Goal: Information Seeking & Learning: Check status

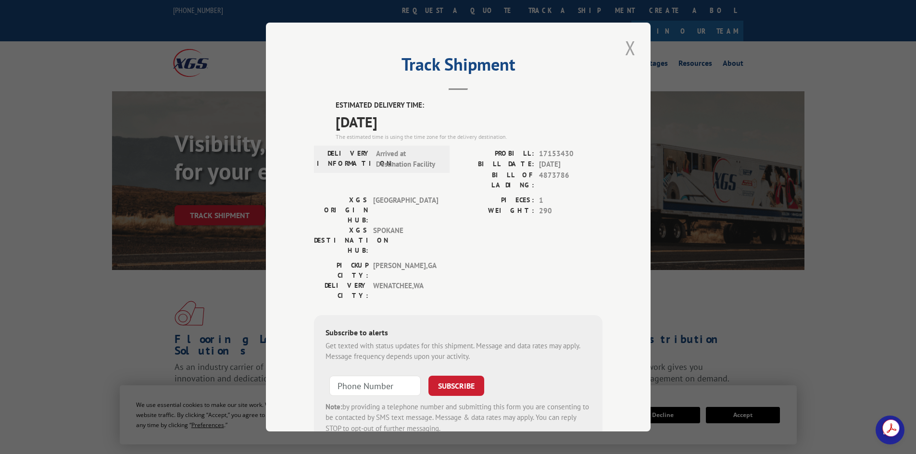
click at [630, 49] on button "Close modal" at bounding box center [630, 48] width 16 height 26
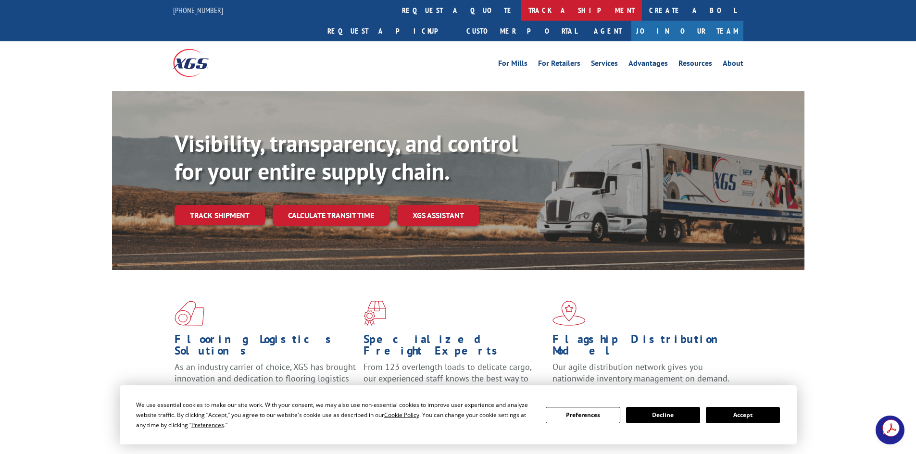
click at [521, 11] on link "track a shipment" at bounding box center [581, 10] width 121 height 21
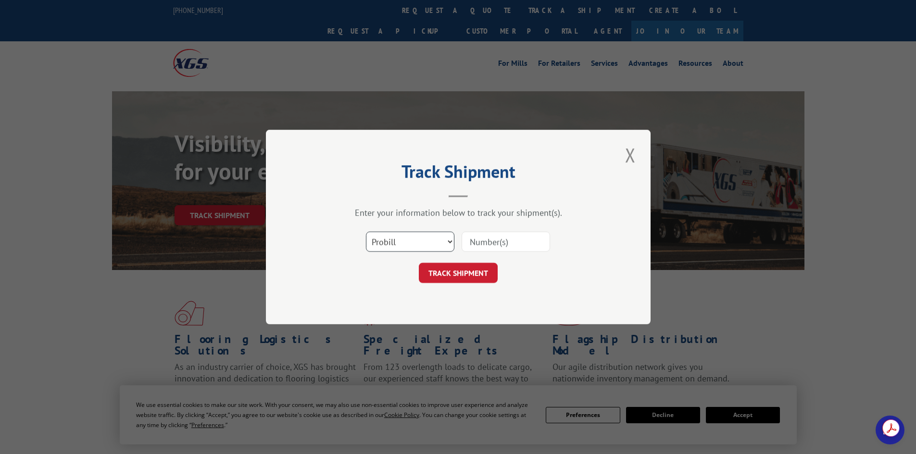
click at [411, 246] on select "Select category... Probill BOL PO" at bounding box center [410, 242] width 88 height 20
select select "po"
click at [366, 232] on select "Select category... Probill BOL PO" at bounding box center [410, 242] width 88 height 20
click at [479, 242] on input at bounding box center [505, 242] width 88 height 20
paste input "32507319"
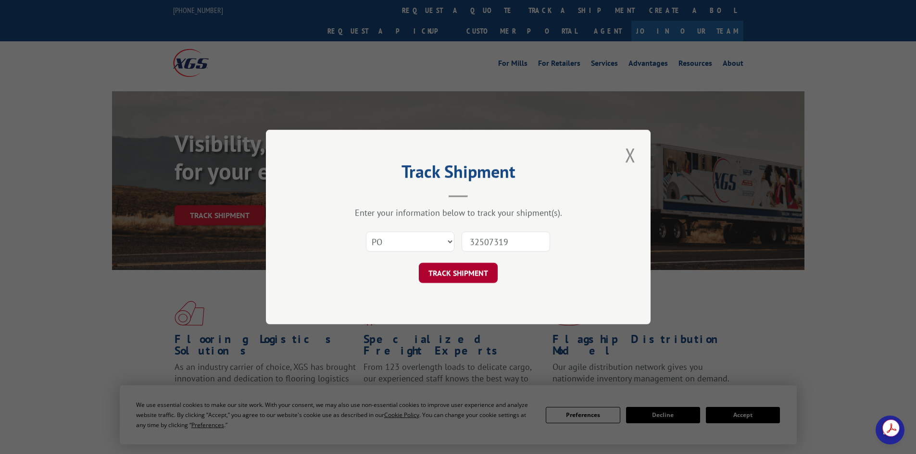
type input "32507319"
click at [468, 273] on button "TRACK SHIPMENT" at bounding box center [458, 273] width 79 height 20
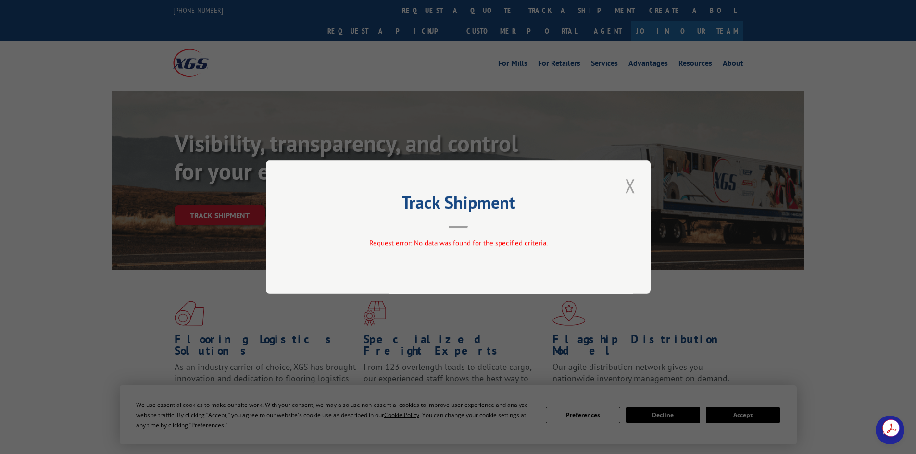
click at [632, 187] on button "Close modal" at bounding box center [630, 186] width 16 height 26
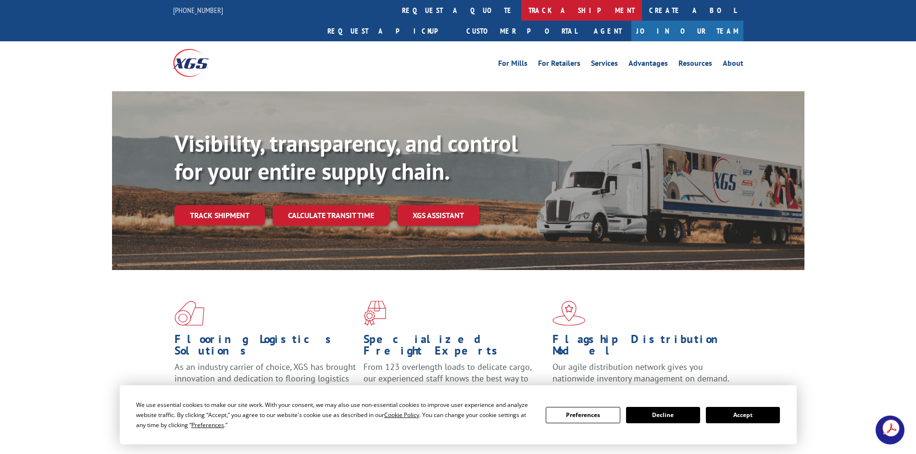
click at [521, 13] on link "track a shipment" at bounding box center [581, 10] width 121 height 21
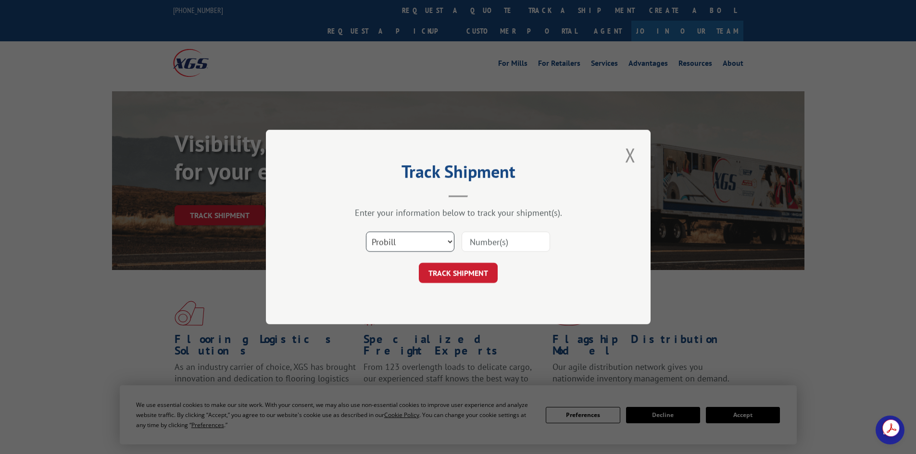
click at [418, 243] on select "Select category... Probill BOL PO" at bounding box center [410, 242] width 88 height 20
select select "po"
click at [366, 232] on select "Select category... Probill BOL PO" at bounding box center [410, 242] width 88 height 20
click at [479, 237] on input at bounding box center [505, 242] width 88 height 20
paste input "32507319"
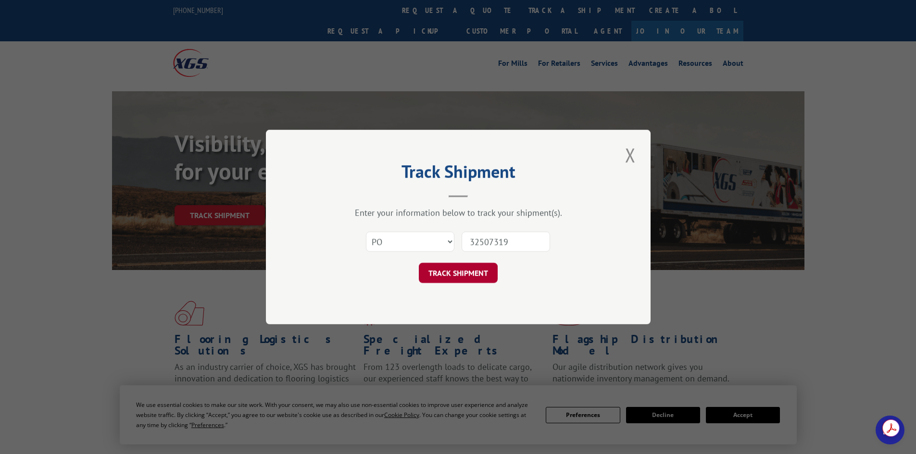
type input "32507319"
click at [458, 275] on button "TRACK SHIPMENT" at bounding box center [458, 273] width 79 height 20
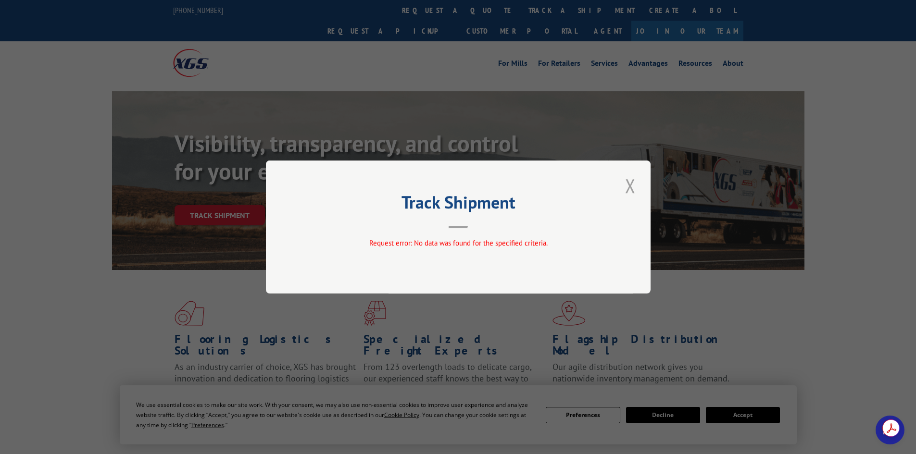
click at [636, 186] on button "Close modal" at bounding box center [630, 186] width 16 height 26
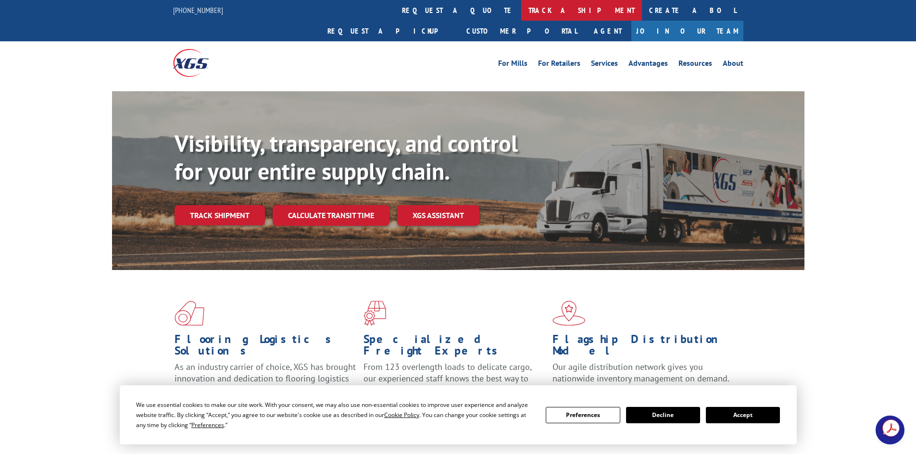
click at [521, 8] on link "track a shipment" at bounding box center [581, 10] width 121 height 21
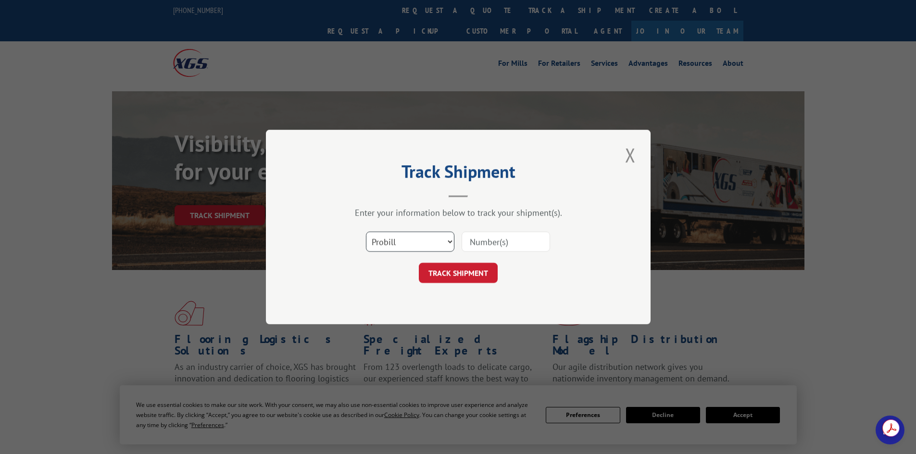
click at [418, 244] on select "Select category... Probill BOL PO" at bounding box center [410, 242] width 88 height 20
select select "po"
click at [366, 232] on select "Select category... Probill BOL PO" at bounding box center [410, 242] width 88 height 20
click at [480, 238] on input at bounding box center [505, 242] width 88 height 20
paste input "39520293"
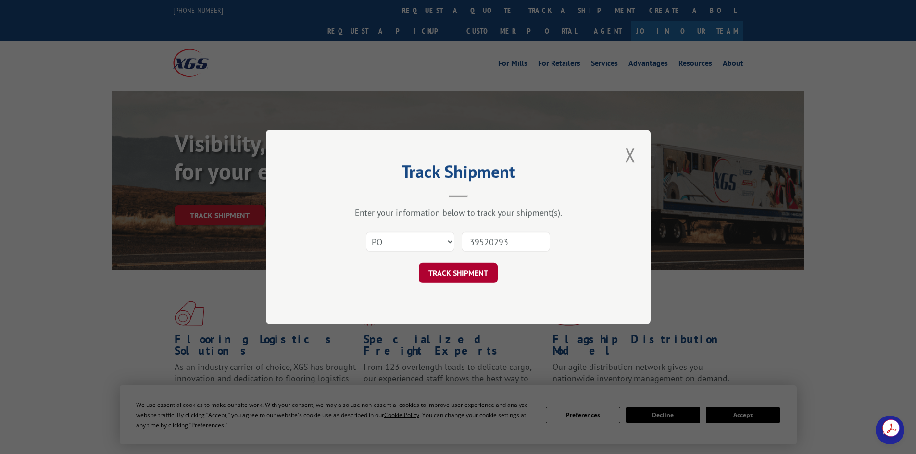
type input "39520293"
click at [454, 283] on button "TRACK SHIPMENT" at bounding box center [458, 273] width 79 height 20
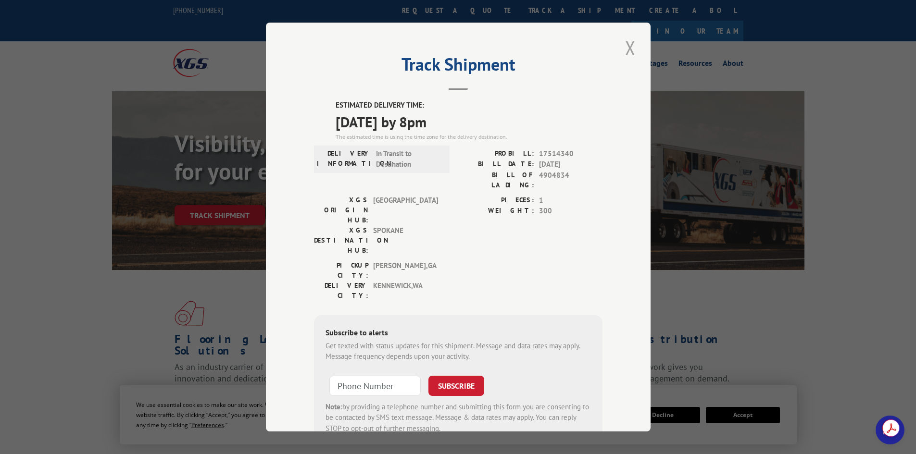
click at [624, 50] on button "Close modal" at bounding box center [630, 48] width 16 height 26
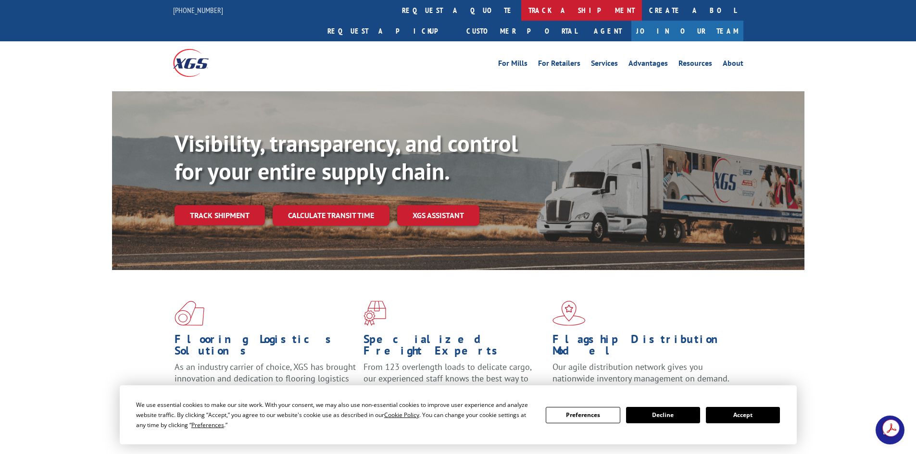
click at [521, 11] on link "track a shipment" at bounding box center [581, 10] width 121 height 21
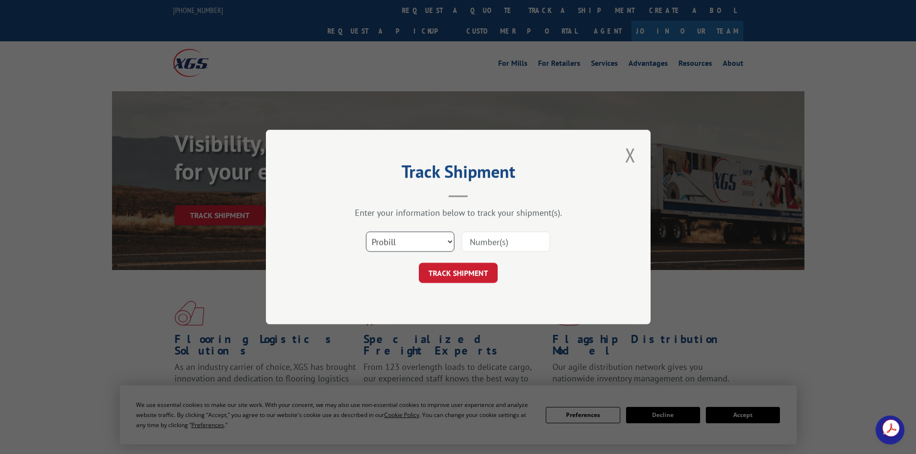
click at [412, 239] on select "Select category... Probill BOL PO" at bounding box center [410, 242] width 88 height 20
select select "po"
click at [366, 232] on select "Select category... Probill BOL PO" at bounding box center [410, 242] width 88 height 20
click at [489, 237] on input at bounding box center [505, 242] width 88 height 20
paste input "32507306"
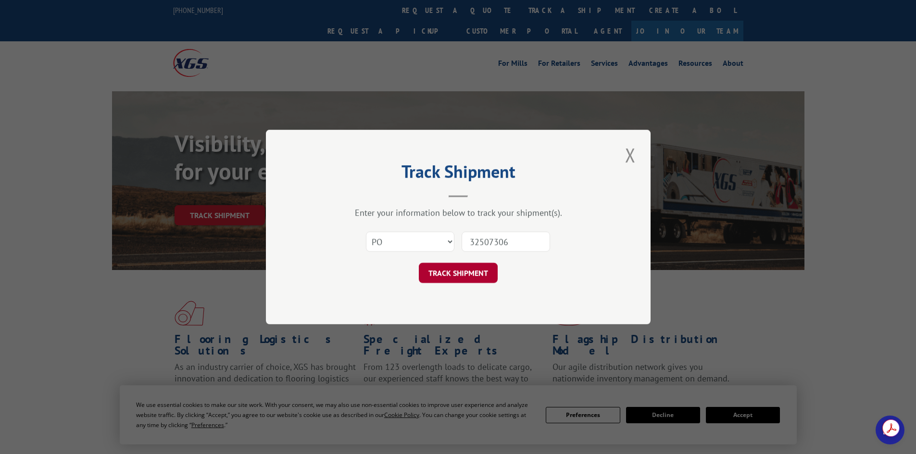
type input "32507306"
click at [463, 270] on button "TRACK SHIPMENT" at bounding box center [458, 273] width 79 height 20
